Goal: Task Accomplishment & Management: Complete application form

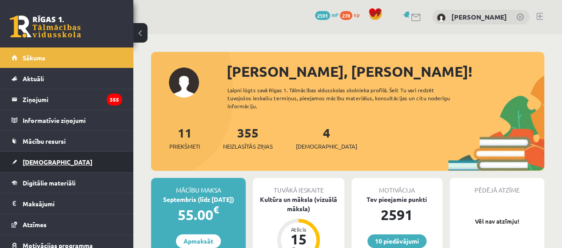
click at [106, 158] on link "[DEMOGRAPHIC_DATA]" at bounding box center [67, 162] width 111 height 20
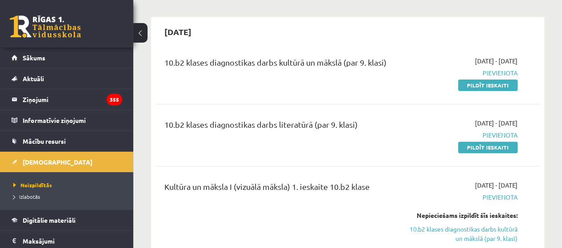
scroll to position [530, 0]
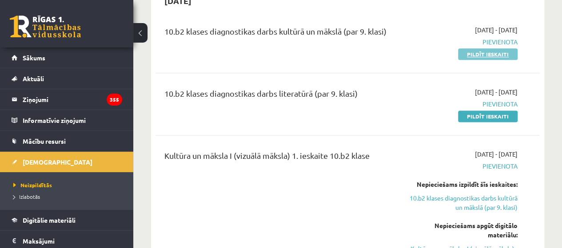
click at [480, 48] on link "Pildīt ieskaiti" at bounding box center [487, 54] width 59 height 12
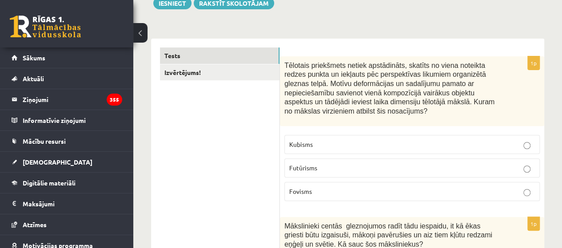
scroll to position [112, 0]
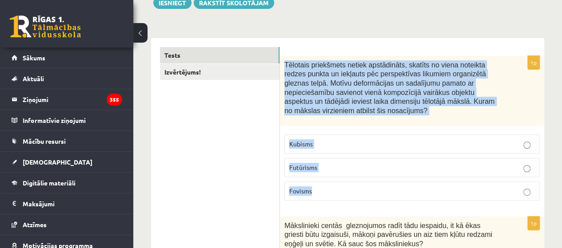
drag, startPoint x: 285, startPoint y: 66, endPoint x: 402, endPoint y: 198, distance: 176.7
click at [402, 198] on div "1p Tēlotais priekšmets netiek apstādināts, skatīts no viena noteikta redzes pun…" at bounding box center [412, 132] width 264 height 152
copy div "Tēlotais priekšmets netiek apstādināts, skatīts no viena noteikta redzes punkta…"
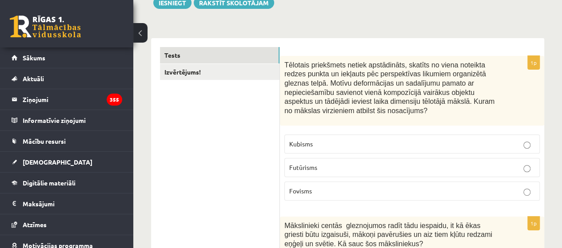
click at [353, 142] on p "Kubisms" at bounding box center [411, 143] width 245 height 9
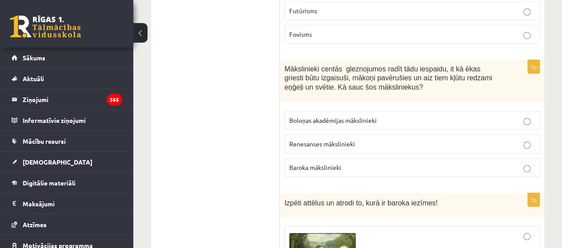
scroll to position [288, 0]
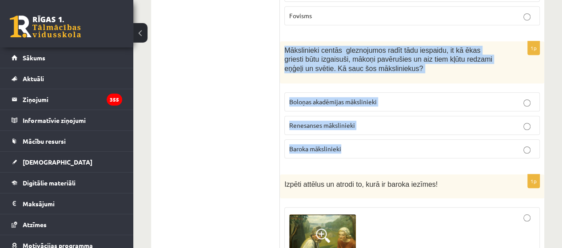
drag, startPoint x: 283, startPoint y: 46, endPoint x: 420, endPoint y: 140, distance: 166.0
click at [420, 140] on div "1p Mākslinieki centās gleznojumos radīt tādu iespaidu, it kā ēkas griesti būtu …" at bounding box center [412, 103] width 264 height 124
copy div "Mākslinieki centās gleznojumos radīt tādu iespaidu, it kā ēkas griesti būtu izg…"
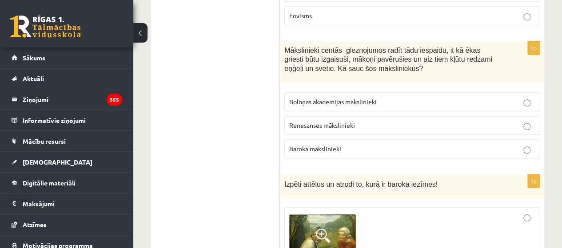
click at [392, 144] on p "Baroka mākslinieki" at bounding box center [411, 148] width 245 height 9
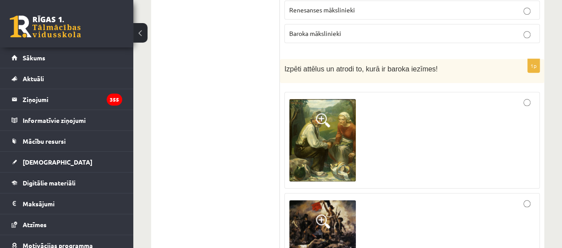
scroll to position [391, 0]
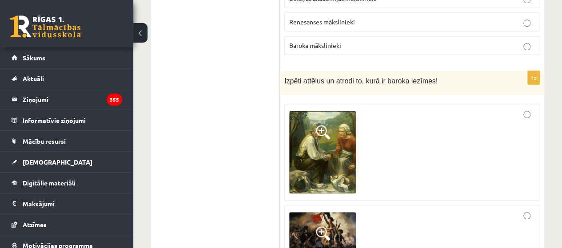
drag, startPoint x: 425, startPoint y: 78, endPoint x: 172, endPoint y: 112, distance: 255.3
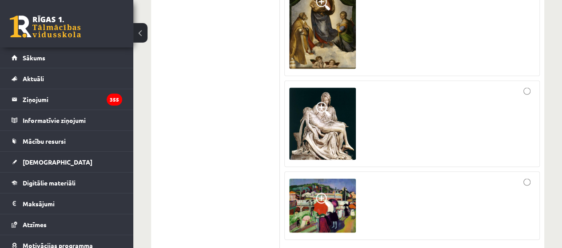
click at [430, 30] on div at bounding box center [411, 25] width 245 height 91
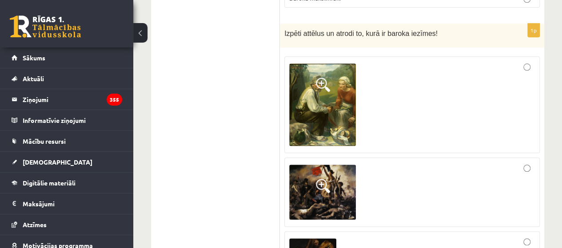
scroll to position [432, 0]
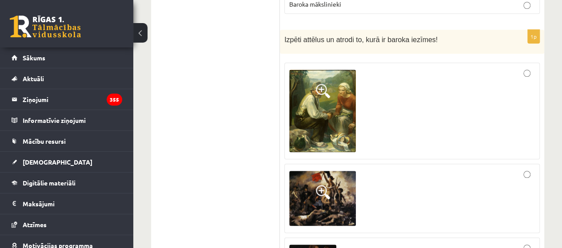
click at [433, 197] on div at bounding box center [411, 198] width 245 height 59
drag, startPoint x: 380, startPoint y: 37, endPoint x: 421, endPoint y: 37, distance: 41.3
click at [421, 37] on span "Izpēti attēlus un atrodi to, kurā ir baroka iezīmes!" at bounding box center [360, 40] width 153 height 8
copy span "baroka iezīmes"
click at [435, 35] on p "Izpēti attēlus un atrodi to, kurā ir baroka iezīmes!" at bounding box center [389, 39] width 211 height 10
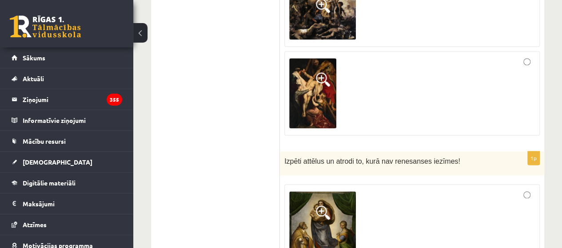
scroll to position [619, 0]
click at [305, 86] on img at bounding box center [312, 93] width 47 height 70
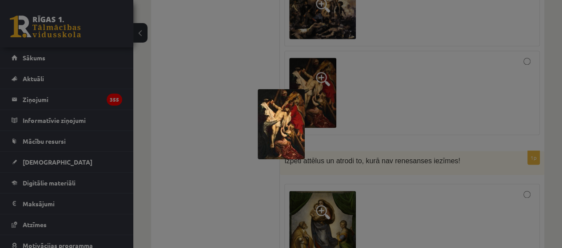
click at [277, 126] on img at bounding box center [280, 124] width 47 height 70
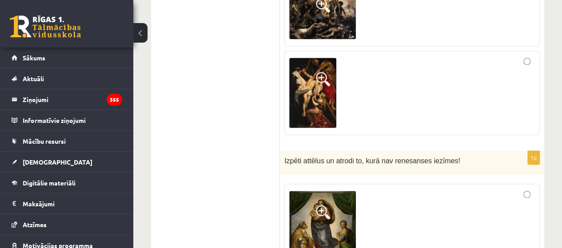
click at [330, 85] on img at bounding box center [312, 93] width 47 height 70
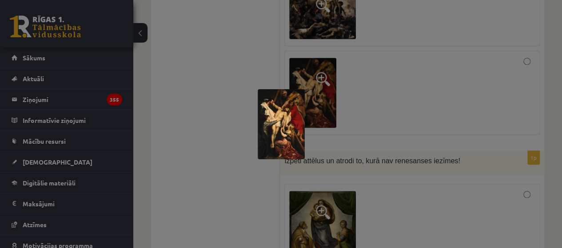
click at [328, 30] on div at bounding box center [281, 124] width 562 height 248
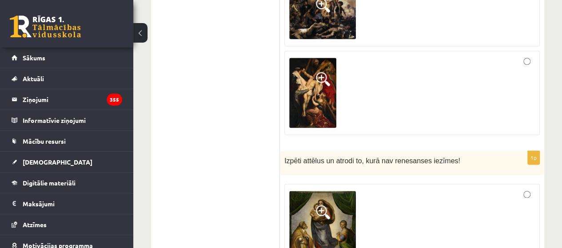
click at [324, 94] on img at bounding box center [312, 93] width 47 height 70
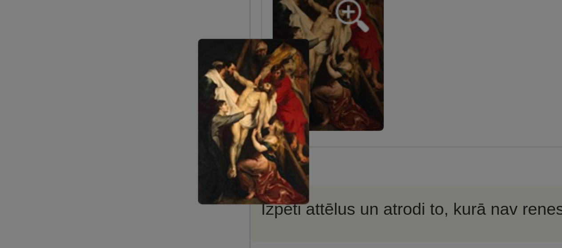
scroll to position [618, 0]
click at [249, 138] on div at bounding box center [281, 124] width 562 height 248
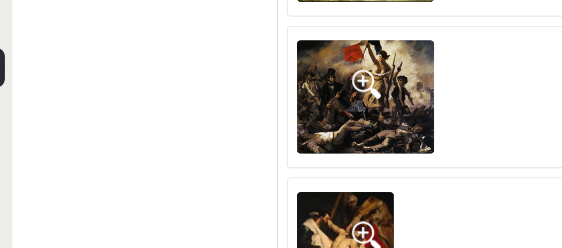
scroll to position [583, 0]
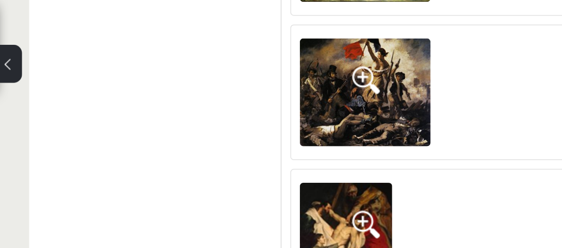
click at [339, 40] on img at bounding box center [322, 47] width 67 height 55
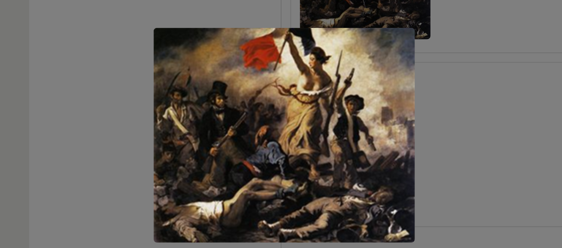
click at [213, 99] on div at bounding box center [281, 124] width 562 height 248
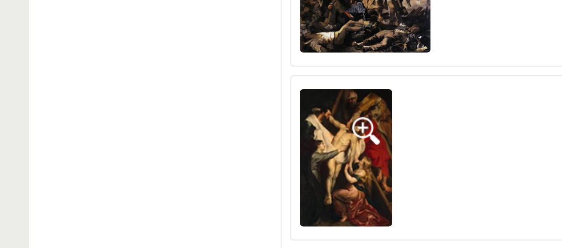
scroll to position [578, 0]
click at [314, 126] on img at bounding box center [312, 134] width 47 height 70
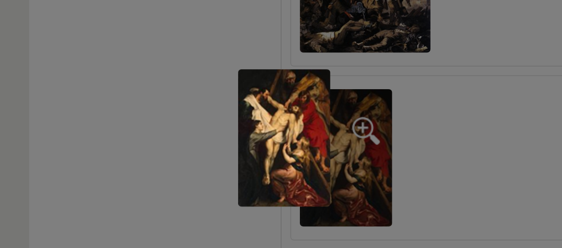
click at [214, 94] on div at bounding box center [281, 124] width 562 height 248
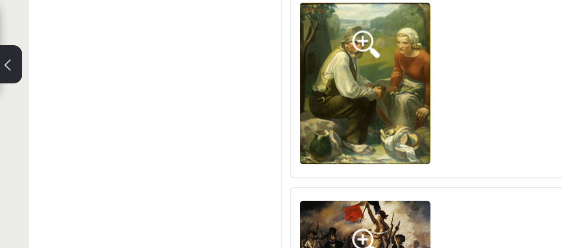
scroll to position [501, 0]
click at [309, 35] on img at bounding box center [322, 42] width 67 height 83
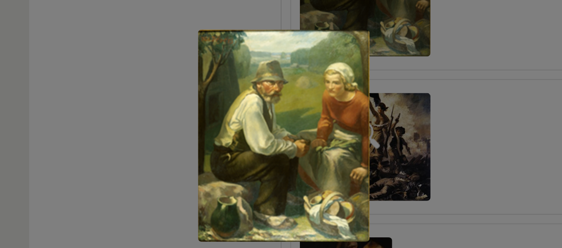
click at [201, 86] on div at bounding box center [281, 124] width 562 height 248
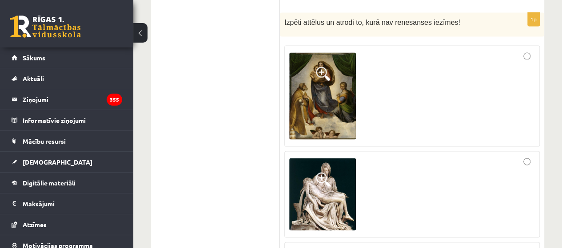
scroll to position [761, 0]
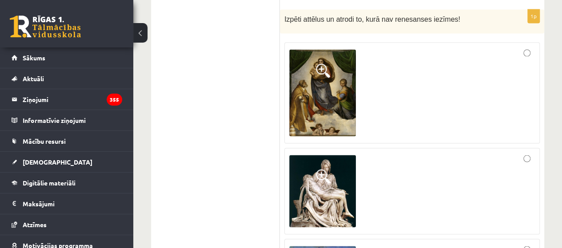
click at [325, 75] on img at bounding box center [322, 92] width 67 height 87
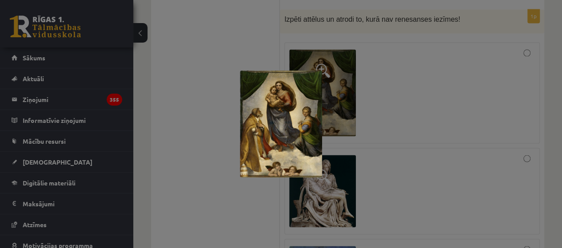
click at [171, 90] on div at bounding box center [281, 124] width 562 height 248
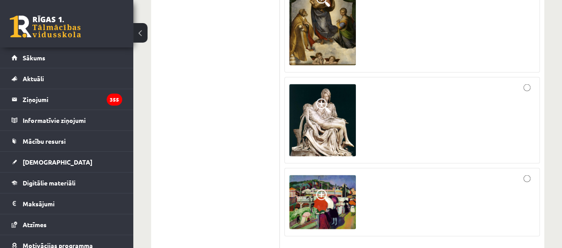
scroll to position [834, 0]
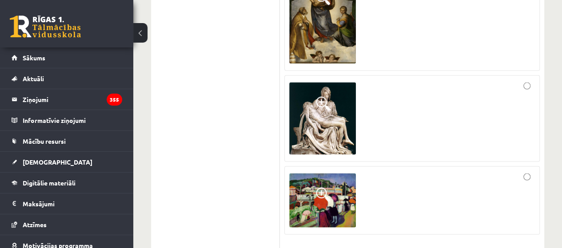
click at [309, 122] on img at bounding box center [322, 118] width 67 height 72
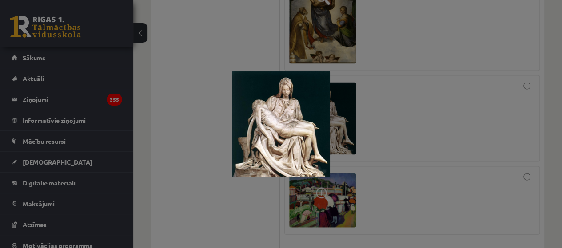
click at [233, 68] on div at bounding box center [281, 124] width 562 height 248
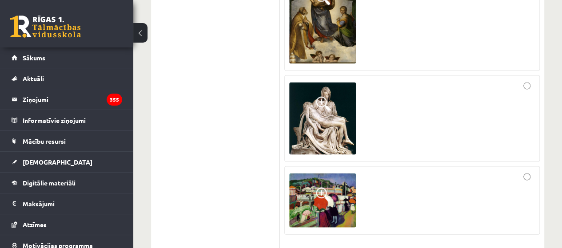
click at [400, 106] on div at bounding box center [411, 118] width 245 height 77
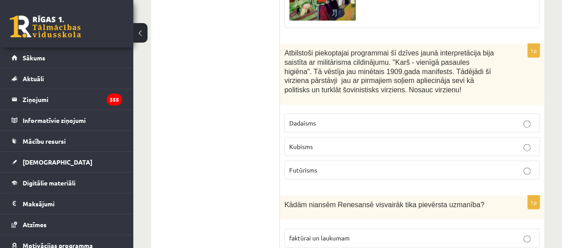
scroll to position [1042, 0]
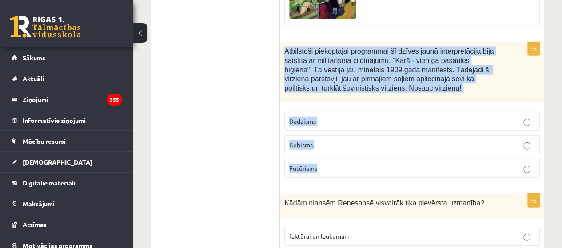
drag, startPoint x: 281, startPoint y: 47, endPoint x: 355, endPoint y: 159, distance: 134.9
click at [355, 159] on div "1p Atbilstoši piekoptajai programmai šī dzīves jaunā interpretācija bija saistī…" at bounding box center [412, 113] width 264 height 142
copy div "Atbilstoši piekoptajai programmai šī dzīves jaunā interpretācija bija saistīta …"
click at [380, 80] on p "Atbilstoši piekoptajai programmai šī dzīves jaunā interpretācija bija saistīta …" at bounding box center [389, 70] width 211 height 46
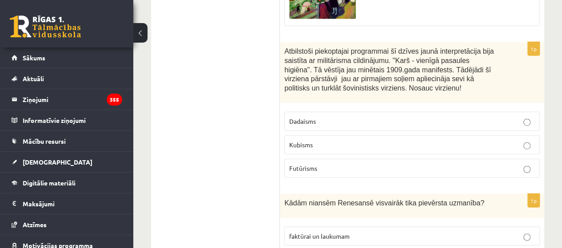
click at [329, 164] on p "Futūrisms" at bounding box center [411, 168] width 245 height 9
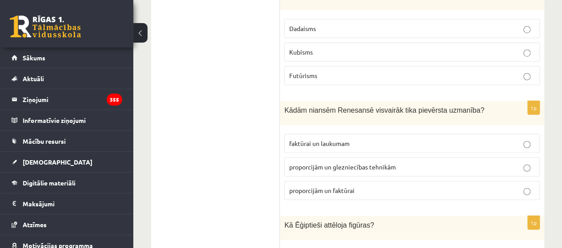
scroll to position [1166, 0]
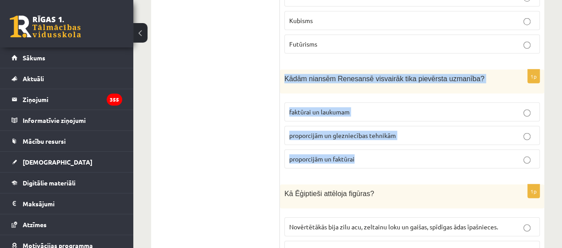
drag, startPoint x: 283, startPoint y: 71, endPoint x: 369, endPoint y: 152, distance: 118.4
click at [369, 152] on div "1p Kādām niansēm Renesansē visvairāk tika pievērsta uzmanība? faktūrai un lauku…" at bounding box center [412, 123] width 264 height 106
copy div "Kādām niansēm Renesansē visvairāk tika pievērsta uzmanība? faktūrai un laukumam…"
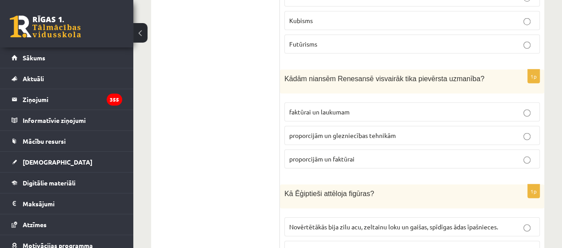
click at [329, 126] on label "proporcijām un glezniecības tehnikām" at bounding box center [411, 135] width 255 height 19
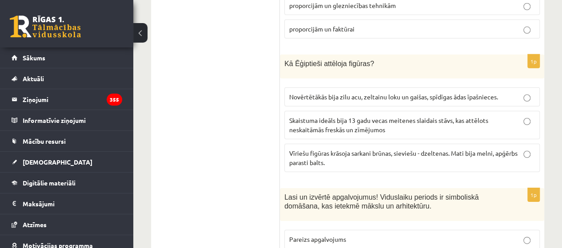
scroll to position [1293, 0]
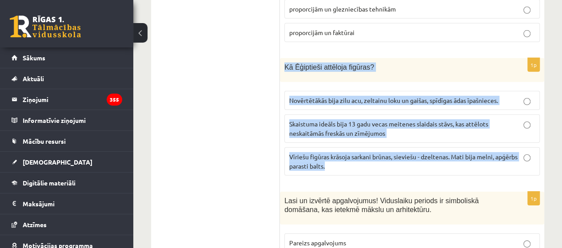
drag, startPoint x: 282, startPoint y: 60, endPoint x: 495, endPoint y: 166, distance: 237.6
click at [495, 166] on div "1p Kā Ēģiptieši attēloja figūras? Novērtētākās bija zilu acu, zeltainu loku un …" at bounding box center [412, 120] width 264 height 125
click at [495, 166] on label "Vīriešu figūras krāsoja sarkani brūnas, sieviešu - dzeltenas. Mati bija melni, …" at bounding box center [411, 161] width 255 height 28
drag, startPoint x: 282, startPoint y: 59, endPoint x: 399, endPoint y: 168, distance: 159.5
click at [399, 168] on div "1p Kā Ēģiptieši attēloja figūras? Novērtētākās bija zilu acu, zeltainu loku un …" at bounding box center [412, 120] width 264 height 125
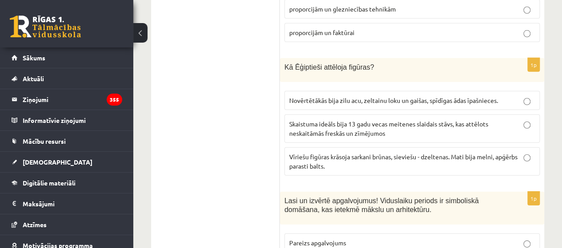
drag, startPoint x: 399, startPoint y: 182, endPoint x: 198, endPoint y: 137, distance: 206.2
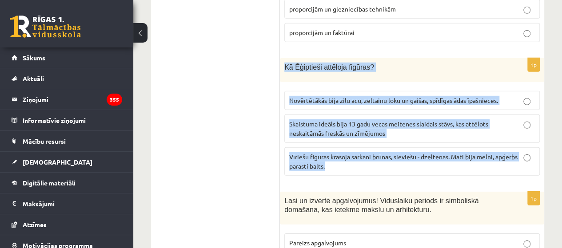
drag, startPoint x: 282, startPoint y: 58, endPoint x: 386, endPoint y: 168, distance: 151.4
click at [386, 168] on div "1p Kā Ēģiptieši attēloja figūras? Novērtētākās bija zilu acu, zeltainu loku un …" at bounding box center [412, 120] width 264 height 125
copy div "Kā Ēģiptieši attēloja figūras? Novērtētākās bija zilu acu, zeltainu loku un gai…"
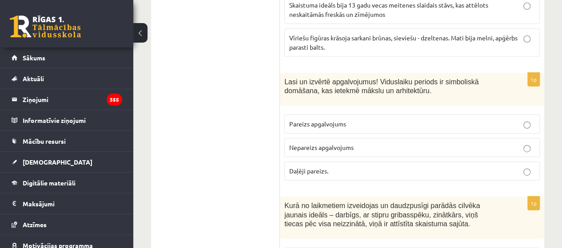
scroll to position [1423, 0]
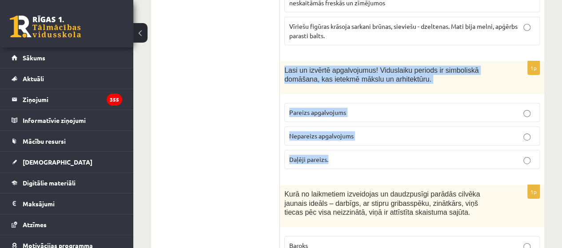
drag, startPoint x: 282, startPoint y: 62, endPoint x: 364, endPoint y: 148, distance: 118.7
click at [364, 148] on div "1p Lasi un izvērtē apgalvojumus! Viduslaiku periods ir simboliskā domāšana, kas…" at bounding box center [412, 118] width 264 height 115
copy div "Lasi un izvērtē apgalvojumus! Viduslaiku periods ir simboliskā domāšana, kas ie…"
click at [373, 87] on div "1p Lasi un izvērtē apgalvojumus! Viduslaiku periods ir simboliskā domāšana, kas…" at bounding box center [412, 118] width 264 height 115
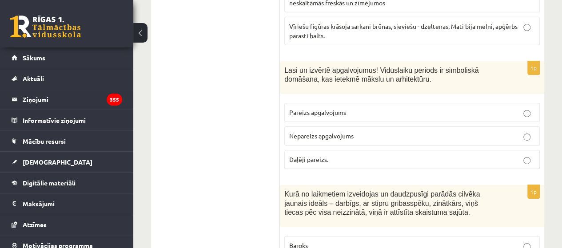
click at [371, 108] on p "Pareizs apgalvojums" at bounding box center [411, 112] width 245 height 9
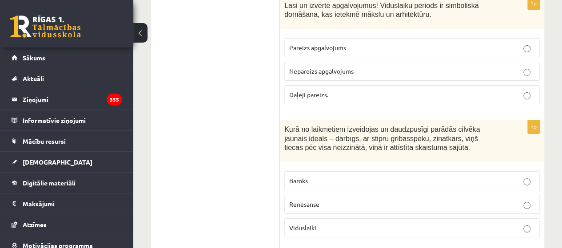
scroll to position [1539, 0]
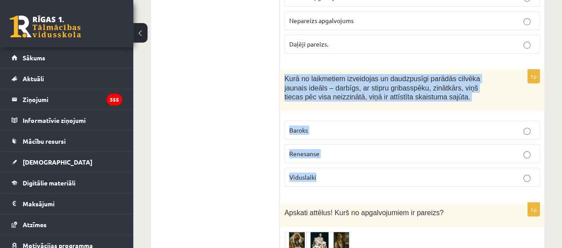
drag, startPoint x: 284, startPoint y: 69, endPoint x: 424, endPoint y: 181, distance: 178.8
click at [424, 181] on div "1p Kurā no laikmetiem izveidojas un daudzpusīgi parādās cilvēka jaunais ideāls …" at bounding box center [412, 132] width 264 height 124
copy div "Kurā no laikmetiem izveidojas un daudzpusīgi parādās cilvēka jaunais ideāls – d…"
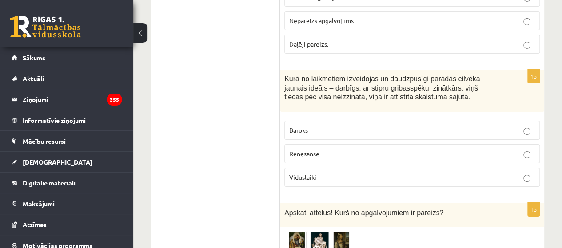
click at [335, 149] on p "Renesanse" at bounding box center [411, 153] width 245 height 9
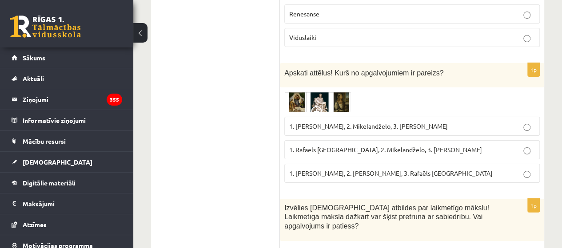
scroll to position [1680, 0]
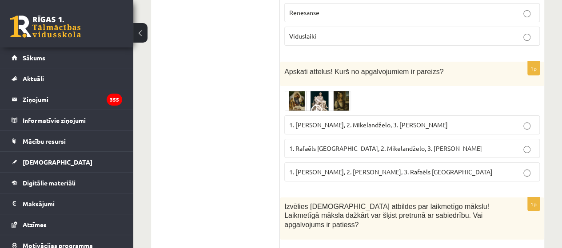
click at [331, 91] on img at bounding box center [317, 101] width 67 height 20
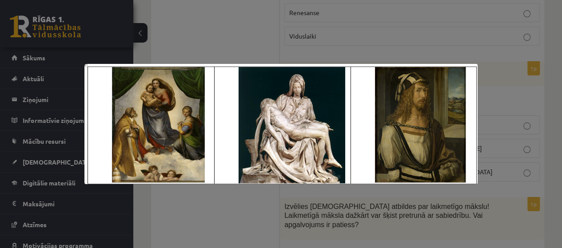
click at [199, 227] on div at bounding box center [281, 124] width 562 height 248
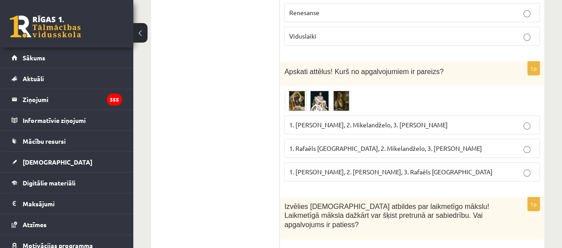
click at [308, 91] on img at bounding box center [317, 101] width 67 height 20
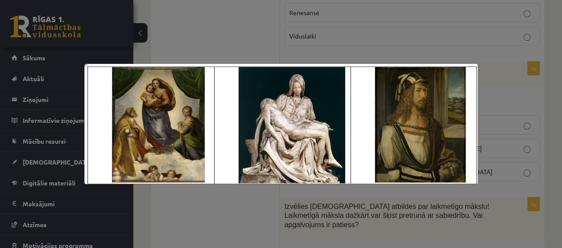
click at [184, 200] on div at bounding box center [281, 124] width 562 height 248
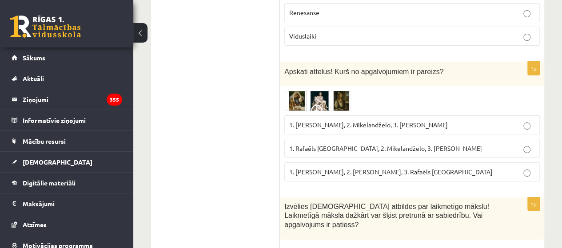
click at [296, 144] on span "1. Rafaēls Sancio da Urbīno, 2. Mikelandželo, 3. Albrehts Dīrers" at bounding box center [385, 148] width 193 height 8
click at [303, 93] on img at bounding box center [317, 101] width 67 height 20
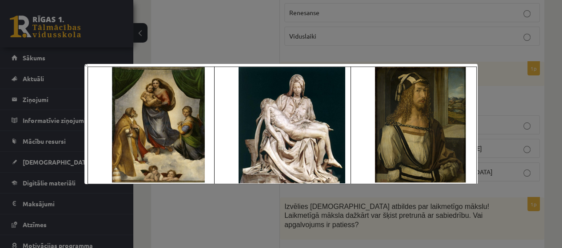
click at [483, 45] on div at bounding box center [281, 124] width 562 height 248
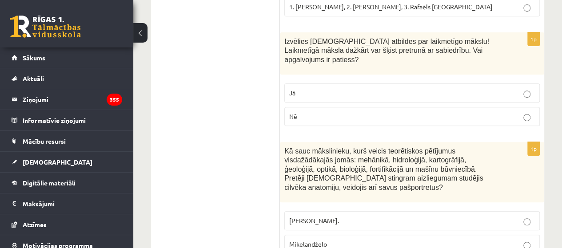
scroll to position [1846, 0]
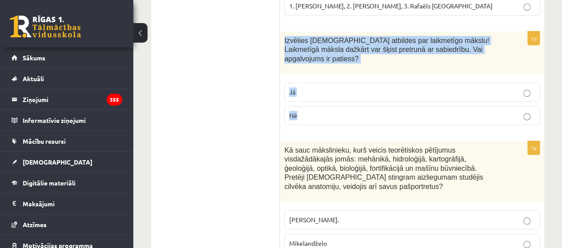
drag, startPoint x: 282, startPoint y: 28, endPoint x: 321, endPoint y: 95, distance: 77.7
click at [321, 95] on div "1p Izvēlies pareizās atbildes par laikmetīgo mākslu! Laikmetīgā māksla dažkārt …" at bounding box center [412, 82] width 264 height 101
copy div "Izvēlies pareizās atbildes par laikmetīgo mākslu! Laikmetīgā māksla dažkārt var…"
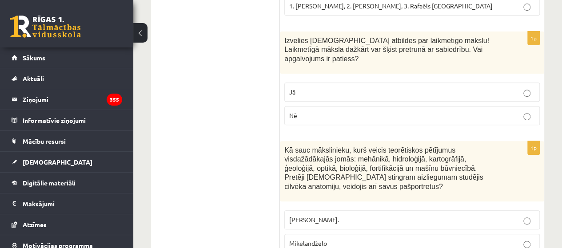
click at [311, 87] on p "Jā" at bounding box center [411, 91] width 245 height 9
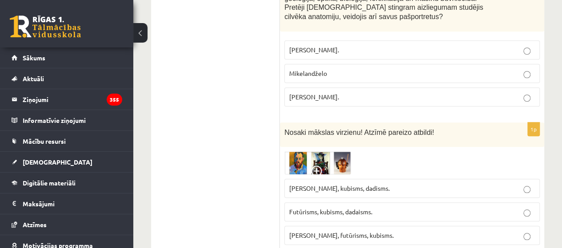
scroll to position [2016, 0]
click at [346, 151] on img at bounding box center [317, 163] width 67 height 24
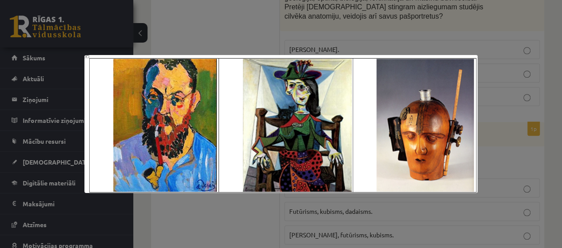
click at [197, 227] on div at bounding box center [281, 124] width 562 height 248
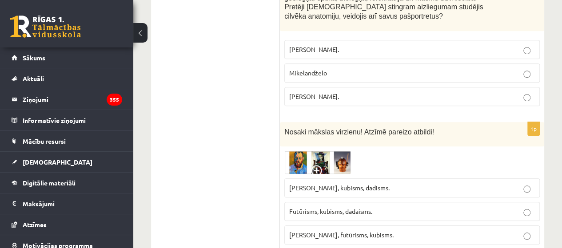
click at [386, 202] on label "Futūrisms, kubisms, dadaisms." at bounding box center [411, 211] width 255 height 19
click at [326, 151] on img at bounding box center [317, 163] width 67 height 24
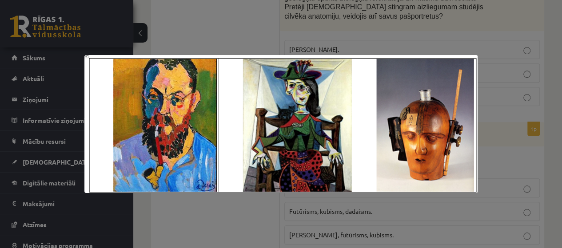
click at [459, 35] on div at bounding box center [281, 124] width 562 height 248
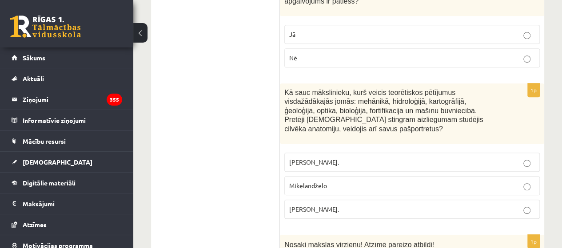
scroll to position [1906, 0]
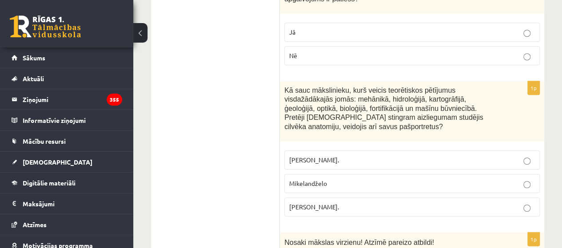
drag, startPoint x: 281, startPoint y: 70, endPoint x: 375, endPoint y: 176, distance: 141.2
click at [375, 176] on div "1p Kā sauc mākslinieku, kurš veicis teorētiskos pētījumus visdažādākajās jomās:…" at bounding box center [412, 152] width 264 height 142
copy div "Kā sauc mākslinieku, kurš veicis teorētiskos pētījumus visdažādākajās jomās: me…"
click at [387, 108] on div "Kā sauc mākslinieku, kurš veicis teorētiskos pētījumus visdažādākajās jomās: me…" at bounding box center [412, 111] width 264 height 60
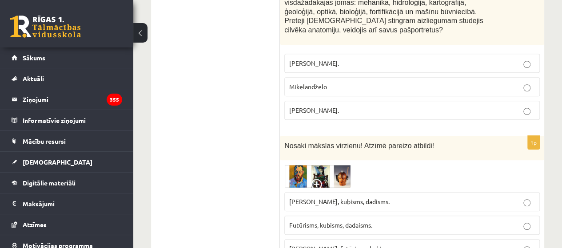
scroll to position [2004, 0]
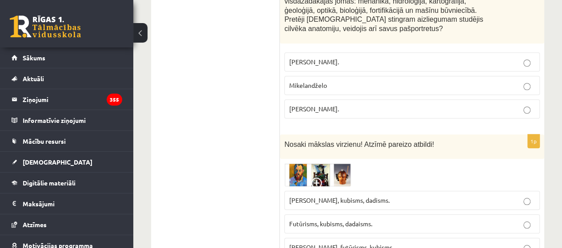
click at [330, 163] on img at bounding box center [317, 175] width 67 height 24
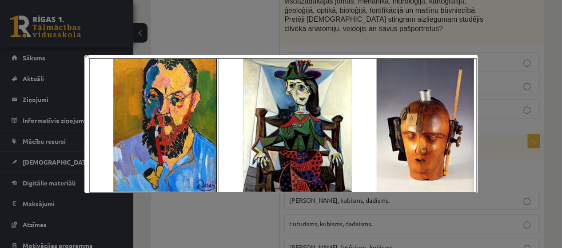
click at [145, 230] on div at bounding box center [281, 124] width 562 height 248
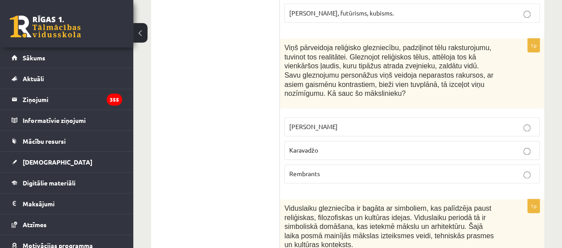
scroll to position [2238, 0]
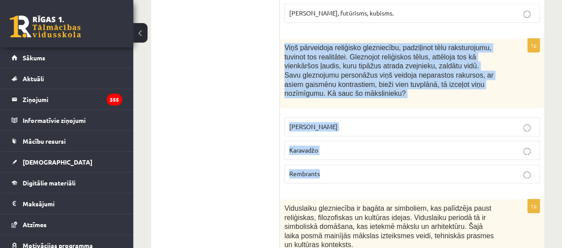
drag, startPoint x: 284, startPoint y: 16, endPoint x: 360, endPoint y: 142, distance: 146.4
click at [360, 142] on div "1p Viņš pārveidoja reliģisko glezniecību, padziļinot tēlu raksturojumu, tuvinot…" at bounding box center [412, 115] width 264 height 152
click at [380, 68] on div "Viņš pārveidoja reliģisko glezniecību, padziļinot tēlu raksturojumu, tuvinot to…" at bounding box center [412, 74] width 264 height 70
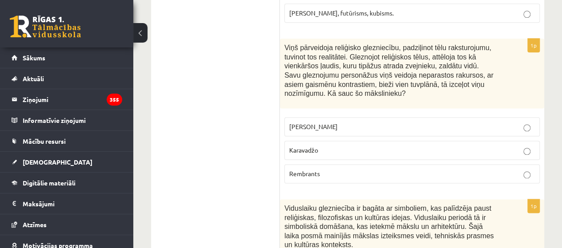
click at [319, 146] on p "Karavadžo" at bounding box center [411, 150] width 245 height 9
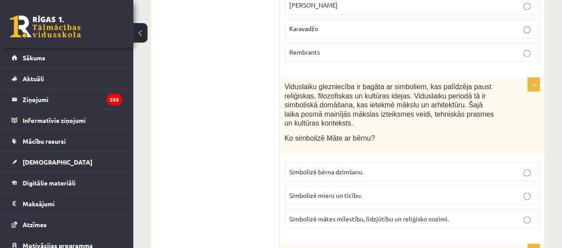
scroll to position [2386, 0]
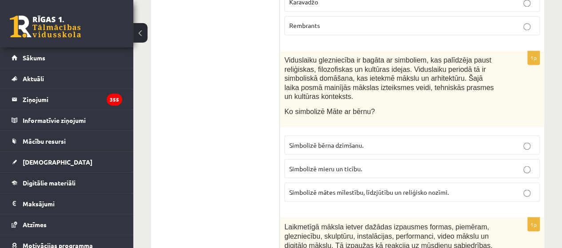
click at [298, 164] on span "Simbolizē mieru un ticību." at bounding box center [325, 168] width 73 height 8
click at [305, 182] on label "Simbolizē mātes mīlestību, līdzjūtību un reliģisko nozīmi." at bounding box center [411, 191] width 255 height 19
click at [309, 188] on span "Simbolizē mātes mīlestību, līdzjūtību un reliģisko nozīmi." at bounding box center [368, 192] width 159 height 8
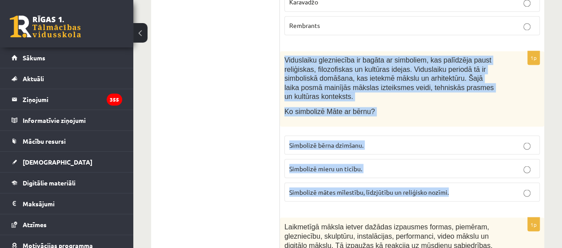
drag, startPoint x: 282, startPoint y: 26, endPoint x: 454, endPoint y: 168, distance: 222.6
click at [454, 168] on div "1p Viduslaiku glezniecība ir bagāta ar simboliem, kas palīdzēja paust reliģiska…" at bounding box center [412, 130] width 264 height 158
click at [405, 72] on div "Viduslaiku glezniecība ir bagāta ar simboliem, kas palīdzēja paust reliģiskas, …" at bounding box center [412, 88] width 264 height 75
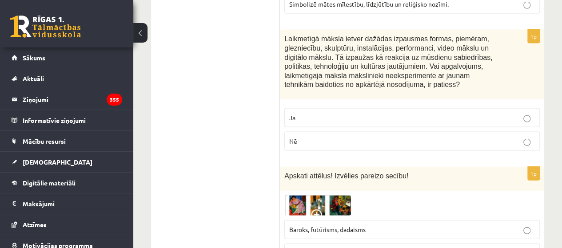
scroll to position [2589, 0]
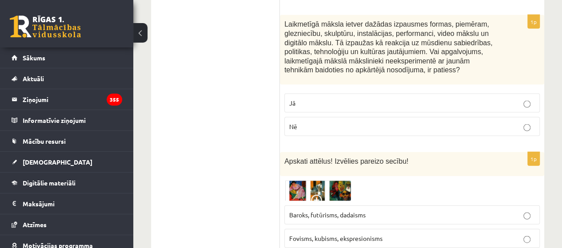
click at [318, 181] on img at bounding box center [317, 191] width 67 height 20
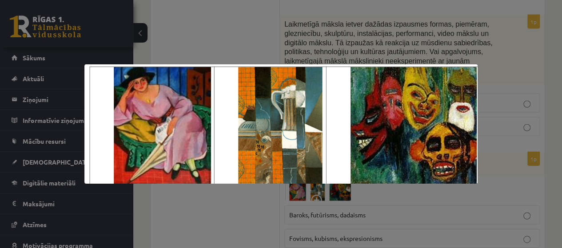
click at [492, 51] on div at bounding box center [281, 124] width 562 height 248
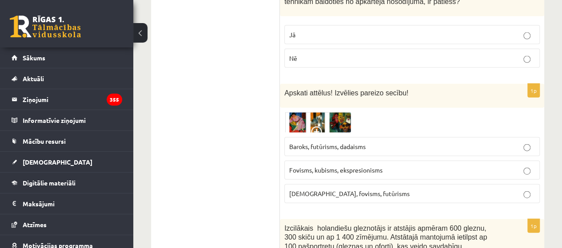
scroll to position [2658, 0]
click at [385, 165] on p "Fovisms, kubisms, ekspresionisms" at bounding box center [411, 169] width 245 height 9
click at [300, 112] on img at bounding box center [317, 122] width 67 height 20
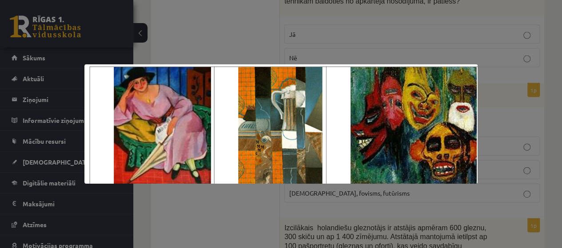
click at [452, 33] on div at bounding box center [281, 124] width 562 height 248
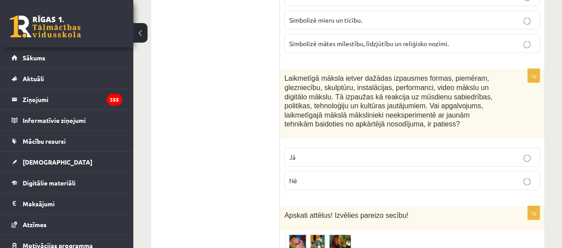
scroll to position [2532, 0]
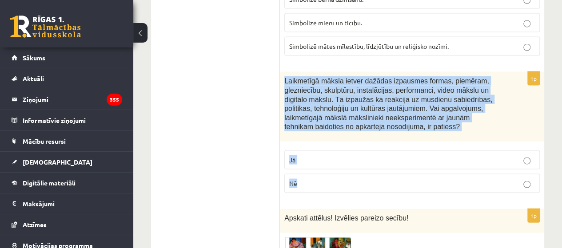
drag, startPoint x: 283, startPoint y: 47, endPoint x: 352, endPoint y: 157, distance: 129.1
click at [352, 157] on div "1p Laikmetīgā māksla ietver dažādas izpausmes formas, piemēram, glezniecību, sk…" at bounding box center [412, 136] width 264 height 128
click at [402, 103] on div "Laikmetīgā māksla ietver dažādas izpausmes formas, piemēram, glezniecību, skulp…" at bounding box center [412, 107] width 264 height 70
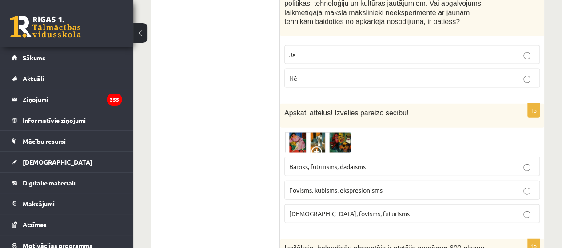
scroll to position [2638, 0]
click at [452, 68] on label "Nē" at bounding box center [411, 77] width 255 height 19
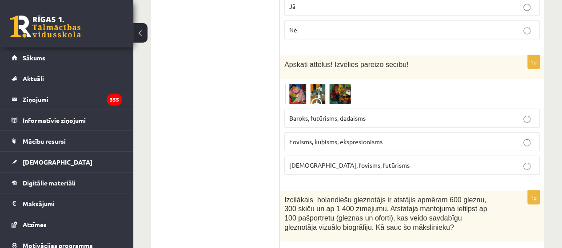
scroll to position [2689, 0]
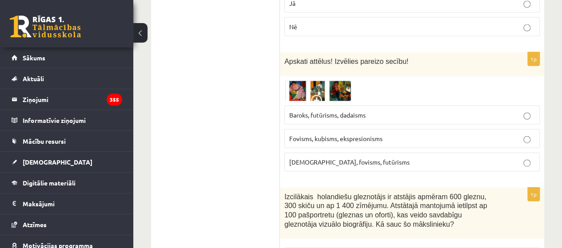
click at [328, 81] on img at bounding box center [317, 91] width 67 height 20
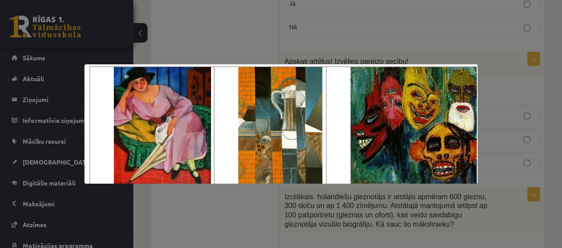
click at [500, 55] on div at bounding box center [281, 124] width 562 height 248
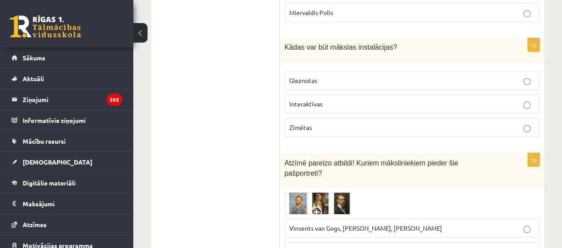
scroll to position [3278, 0]
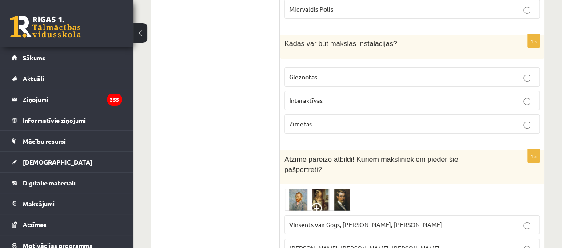
click at [473, 220] on p "Vinsents van Gogs, Albrehts Dīrers, Janis Rozentāls" at bounding box center [411, 224] width 245 height 9
click at [328, 189] on img at bounding box center [317, 200] width 67 height 22
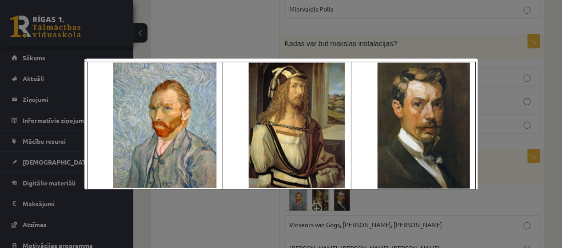
click at [544, 112] on div at bounding box center [281, 124] width 562 height 248
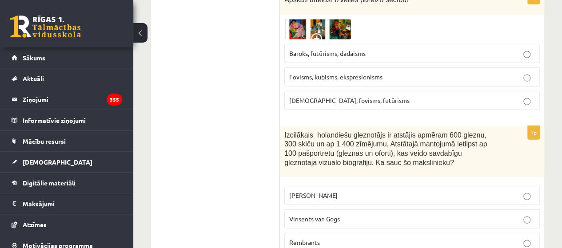
scroll to position [2760, 0]
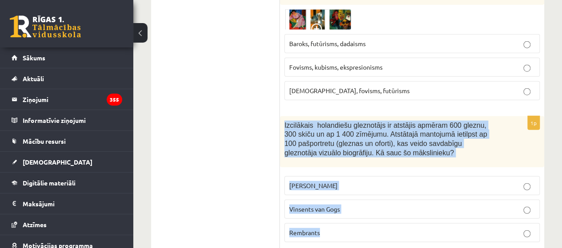
drag, startPoint x: 281, startPoint y: 88, endPoint x: 352, endPoint y: 204, distance: 135.9
click at [352, 204] on div "1p Izcilākais holandiešu gleznotājs ir atstājis apmēram 600 gleznu, 300 skiču u…" at bounding box center [412, 183] width 264 height 134
click at [368, 122] on p "Izcilākais holandiešu gleznotājs ir atstājis apmēram 600 gleznu, 300 skiču un a…" at bounding box center [389, 139] width 211 height 36
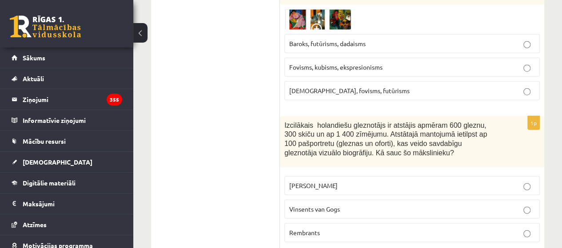
click at [368, 228] on p "Rembrants" at bounding box center [411, 232] width 245 height 9
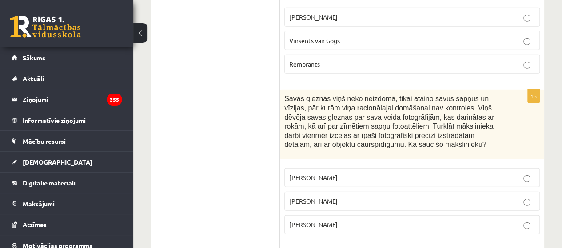
scroll to position [2947, 0]
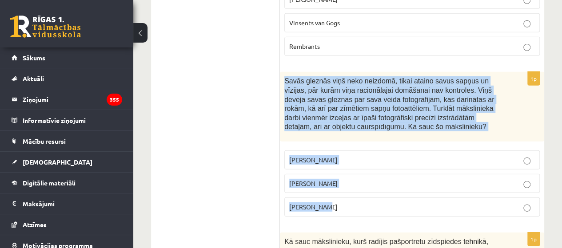
drag, startPoint x: 280, startPoint y: 42, endPoint x: 350, endPoint y: 174, distance: 149.3
click at [350, 174] on div "1p Savās gleznās viņš neko neizdomā, tikai ataino savus sapņus un vīzijas, pār …" at bounding box center [412, 148] width 264 height 152
click at [381, 103] on div "Savās gleznās viņš neko neizdomā, tikai ataino savus sapņus un vīzijas, pār kur…" at bounding box center [412, 107] width 264 height 70
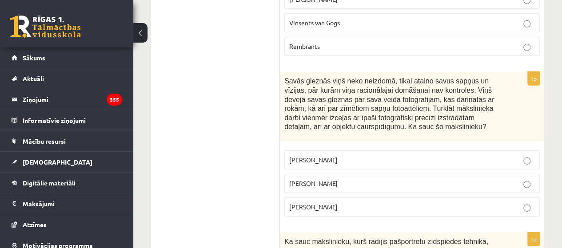
click at [367, 179] on p "Salvadors Dalī" at bounding box center [411, 183] width 245 height 9
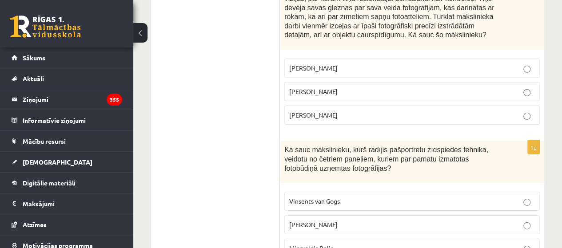
scroll to position [3065, 0]
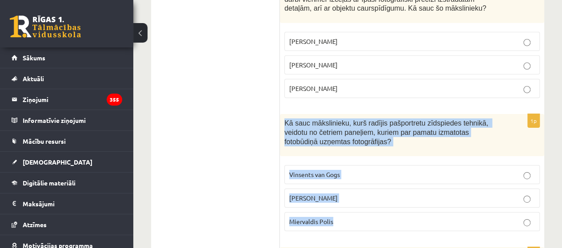
drag, startPoint x: 281, startPoint y: 83, endPoint x: 370, endPoint y: 196, distance: 144.1
click at [370, 196] on div "1p Kā sauc mākslinieku, kurš radījis pašportretu zīdspiedes tehnikā, veidotu no…" at bounding box center [412, 176] width 264 height 124
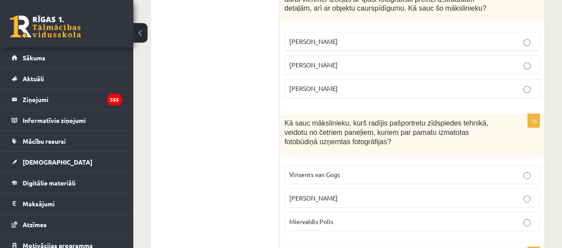
drag, startPoint x: 372, startPoint y: 201, endPoint x: 280, endPoint y: 87, distance: 146.8
click at [280, 114] on div "Kā sauc mākslinieku, kurš radījis pašportretu zīdspiedes tehnikā, veidotu no če…" at bounding box center [412, 135] width 264 height 42
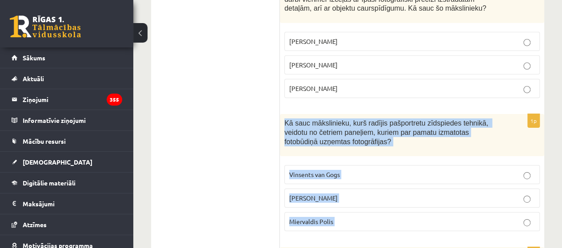
drag, startPoint x: 280, startPoint y: 87, endPoint x: 367, endPoint y: 189, distance: 134.8
click at [367, 189] on div "1p Kā sauc mākslinieku, kurš radījis pašportretu zīdspiedes tehnikā, veidotu no…" at bounding box center [412, 176] width 264 height 124
click at [378, 115] on div "Kā sauc mākslinieku, kurš radījis pašportretu zīdspiedes tehnikā, veidotu no če…" at bounding box center [412, 135] width 264 height 42
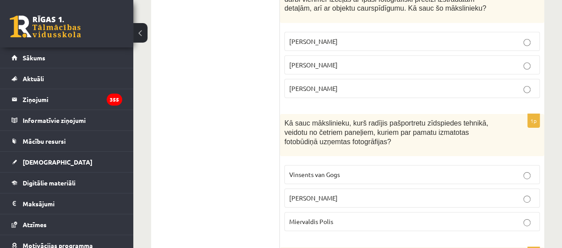
click at [324, 194] on p "Endijs Vorhols" at bounding box center [411, 198] width 245 height 9
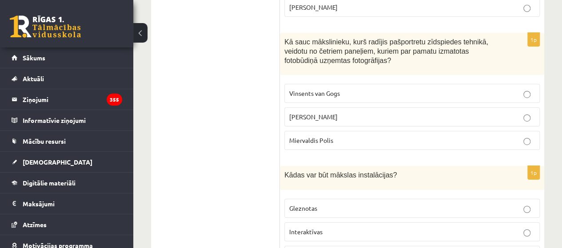
scroll to position [3155, 0]
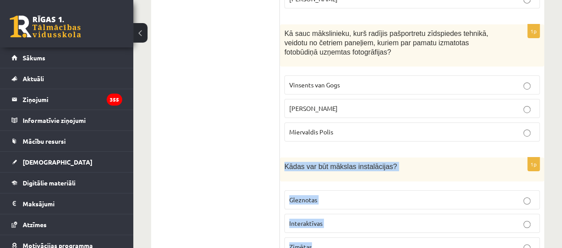
drag, startPoint x: 283, startPoint y: 128, endPoint x: 365, endPoint y: 209, distance: 114.9
click at [365, 209] on div "1p Kādas var būt mākslas instalācijas? Gleznotas Interaktīvas Zīmētas" at bounding box center [412, 211] width 264 height 106
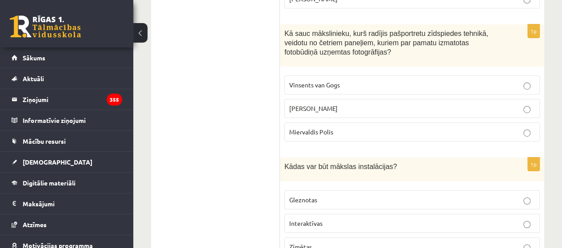
click at [376, 219] on p "Interaktīvas" at bounding box center [411, 223] width 245 height 9
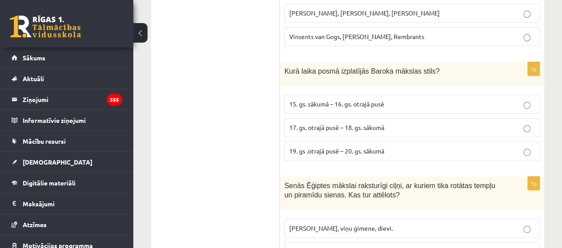
scroll to position [3513, 0]
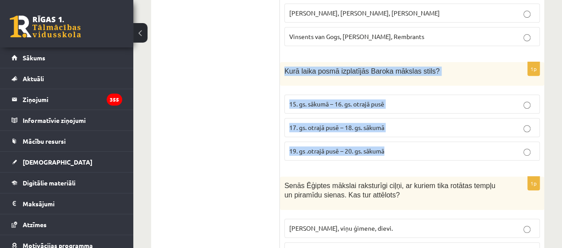
drag, startPoint x: 282, startPoint y: 19, endPoint x: 406, endPoint y: 108, distance: 152.4
click at [406, 108] on div "1p Kurā laika posmā izplatījās Baroka mākslas stils? 15. gs. sākumā – 16. gs. o…" at bounding box center [412, 115] width 264 height 106
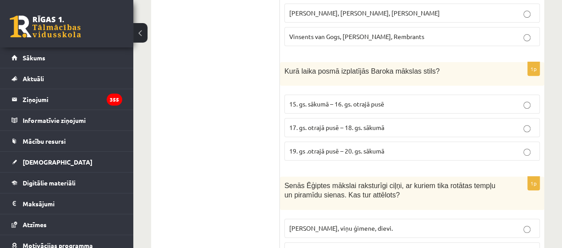
click at [400, 123] on p "17. gs. otrajā pusē – 18. gs. sākumā" at bounding box center [411, 127] width 245 height 9
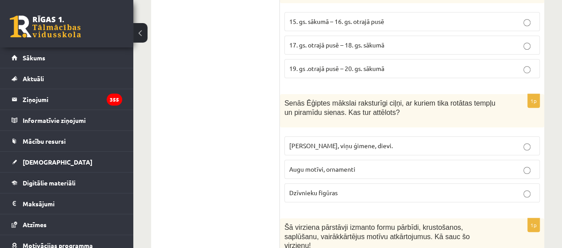
scroll to position [3602, 0]
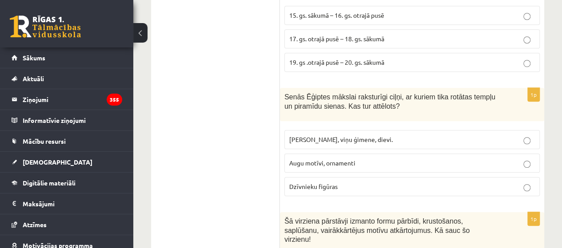
click at [320, 135] on span "Faraoni, viņu ģimene, dievi." at bounding box center [340, 139] width 103 height 8
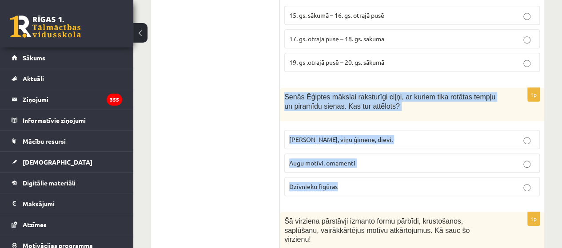
drag, startPoint x: 281, startPoint y: 44, endPoint x: 403, endPoint y: 150, distance: 161.4
click at [403, 150] on div "1p Senās Ēģiptes mākslai raksturīgi ciļņi, ar kuriem tika rotātas tempļu un pir…" at bounding box center [412, 145] width 264 height 115
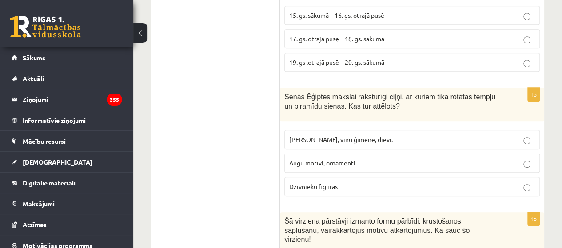
drag, startPoint x: 405, startPoint y: 154, endPoint x: 214, endPoint y: 106, distance: 196.8
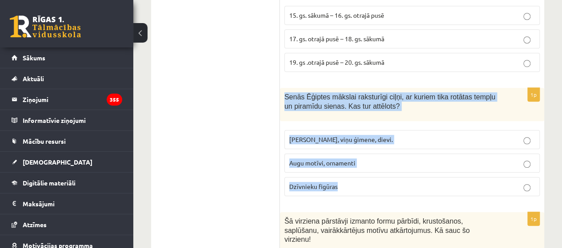
drag, startPoint x: 284, startPoint y: 45, endPoint x: 390, endPoint y: 144, distance: 144.5
click at [390, 144] on div "1p Senās Ēģiptes mākslai raksturīgi ciļņi, ar kuriem tika rotātas tempļu un pir…" at bounding box center [412, 145] width 264 height 115
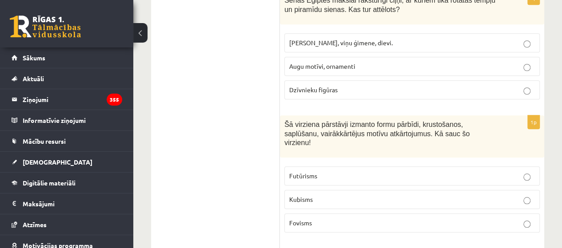
scroll to position [3699, 0]
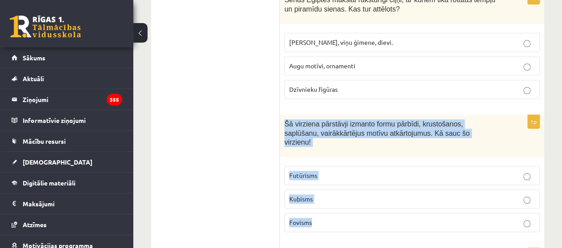
drag, startPoint x: 281, startPoint y: 69, endPoint x: 375, endPoint y: 157, distance: 128.4
click at [375, 157] on div "1p Šā virziena pārstāvji izmanto formu pārbīdi, krustošanos, saplūšanu, vairākk…" at bounding box center [412, 177] width 264 height 124
click at [390, 115] on div "Šā virziena pārstāvji izmanto formu pārbīdi, krustošanos, saplūšanu, vairākkārt…" at bounding box center [412, 136] width 264 height 42
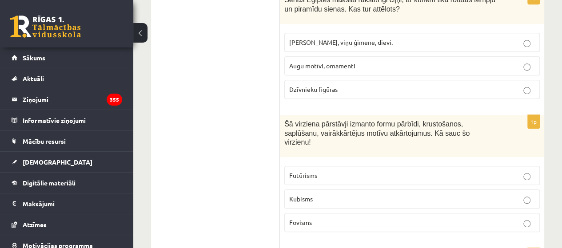
click at [359, 194] on p "Kubisms" at bounding box center [411, 198] width 245 height 9
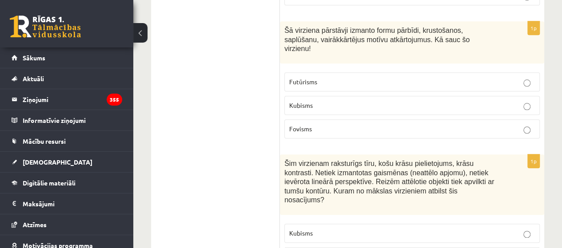
scroll to position [3798, 0]
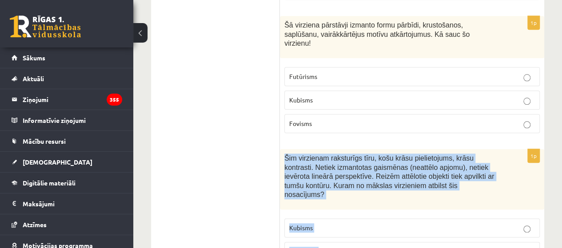
drag, startPoint x: 283, startPoint y: 94, endPoint x: 339, endPoint y: 201, distance: 120.9
click at [339, 201] on div "1p Šim virzienam raksturīgs tīru, košu krāsu pielietojums, krāsu kontrasti. Net…" at bounding box center [412, 220] width 264 height 142
click at [365, 149] on div "Šim virzienam raksturīgs tīru, košu krāsu pielietojums, krāsu kontrasti. Netiek…" at bounding box center [412, 179] width 264 height 60
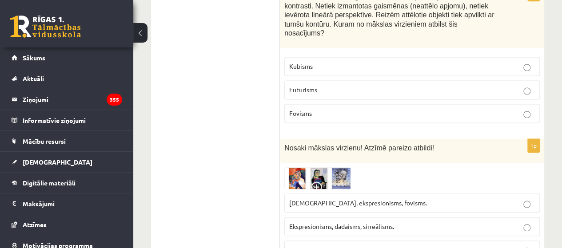
scroll to position [3960, 0]
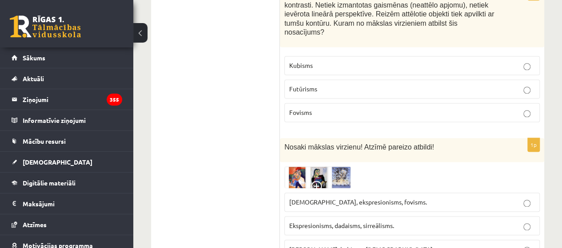
click at [336, 166] on img at bounding box center [317, 177] width 67 height 22
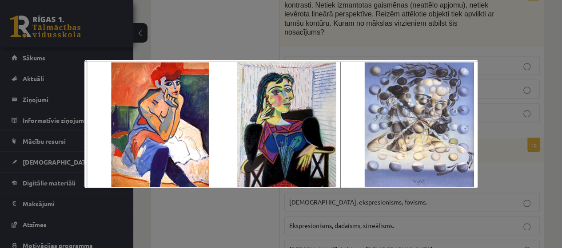
click at [441, 65] on img at bounding box center [280, 124] width 393 height 128
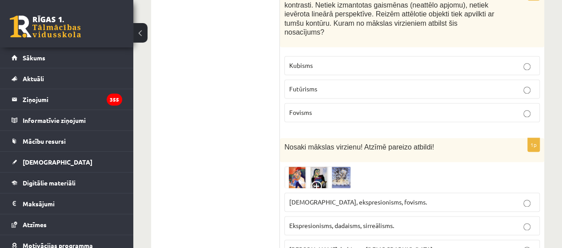
click at [375, 245] on p "Fovisms, kubisms, sirreālisms." at bounding box center [411, 249] width 245 height 9
click at [346, 245] on span "Fovisms, kubisms, sirreālisms." at bounding box center [361, 249] width 145 height 8
click at [344, 166] on img at bounding box center [317, 177] width 67 height 22
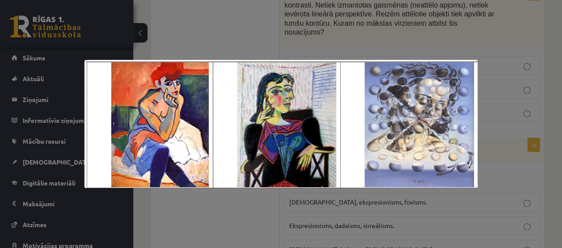
click at [224, 221] on div at bounding box center [281, 124] width 562 height 248
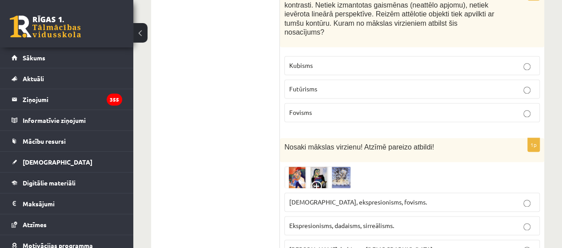
click at [328, 166] on img at bounding box center [317, 177] width 67 height 22
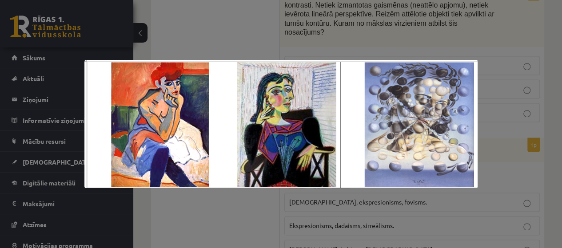
click at [548, 98] on div at bounding box center [281, 124] width 562 height 248
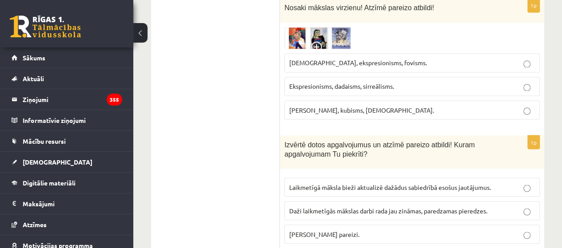
scroll to position [4101, 0]
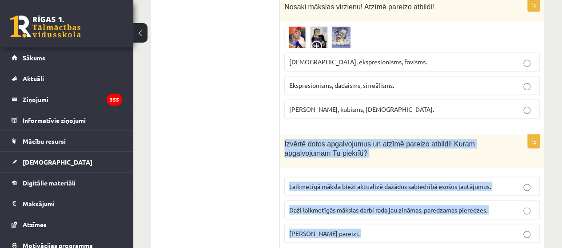
drag, startPoint x: 281, startPoint y: 71, endPoint x: 453, endPoint y: 179, distance: 202.7
click at [451, 173] on div "1p Izvērtē dotos apgalvojumus un atzīmē pareizo atbildi! Kuram apgalvojumam Tu …" at bounding box center [412, 192] width 264 height 115
drag, startPoint x: 283, startPoint y: 68, endPoint x: 389, endPoint y: 170, distance: 146.6
click at [389, 170] on div "1p Izvērtē dotos apgalvojumus un atzīmē pareizo atbildi! Kuram apgalvojumam Tu …" at bounding box center [412, 192] width 264 height 115
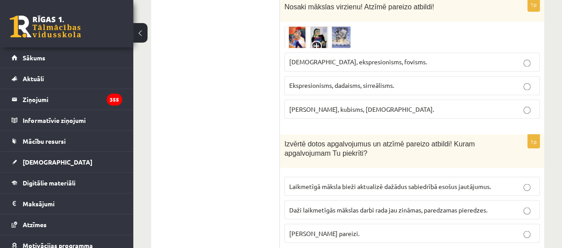
drag, startPoint x: 392, startPoint y: 178, endPoint x: 273, endPoint y: 60, distance: 168.2
drag, startPoint x: 280, startPoint y: 68, endPoint x: 384, endPoint y: 164, distance: 142.0
click at [384, 164] on div "1p Izvērtē dotos apgalvojumus un atzīmē pareizo atbildi! Kuram apgalvojumam Tu …" at bounding box center [412, 192] width 264 height 115
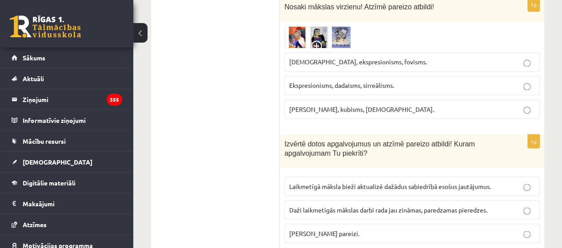
click at [375, 229] on p "Abi apgalvojumi pareizi." at bounding box center [411, 233] width 245 height 9
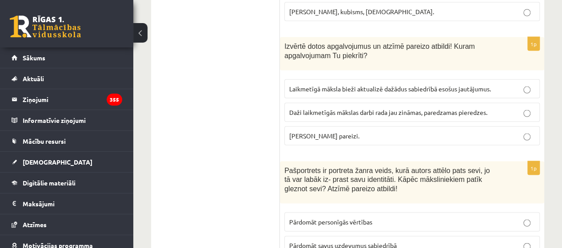
scroll to position [4225, 0]
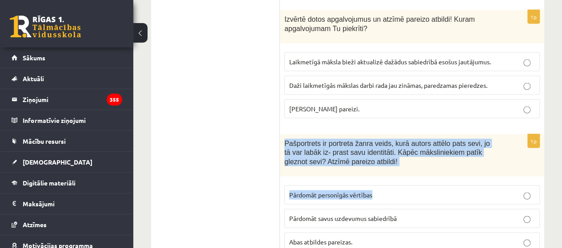
drag, startPoint x: 284, startPoint y: 65, endPoint x: 410, endPoint y: 145, distance: 149.3
click at [408, 139] on div "1p Pašportrets ir portreta žanra veids, kurā autors attēlo pats sevi, jo tā var…" at bounding box center [412, 197] width 264 height 124
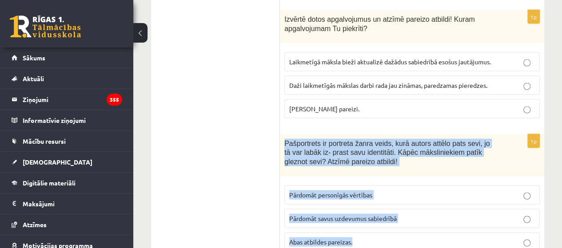
drag, startPoint x: 281, startPoint y: 67, endPoint x: 358, endPoint y: 173, distance: 130.6
click at [358, 173] on div "1p Pašportrets ir portreta žanra veids, kurā autors attēlo pats sevi, jo tā var…" at bounding box center [412, 197] width 264 height 124
click at [380, 135] on div "Pašportrets ir portreta žanra veids, kurā autors attēlo pats sevi, jo tā var la…" at bounding box center [412, 156] width 264 height 42
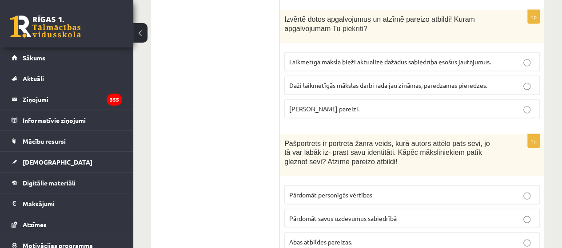
click at [358, 237] on p "Abas atbildes pareizas." at bounding box center [411, 241] width 245 height 9
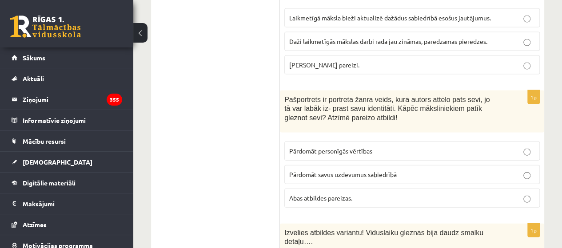
scroll to position [4301, 0]
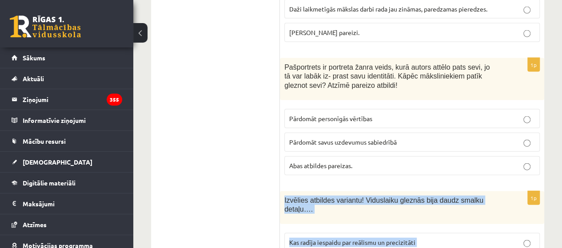
drag, startPoint x: 280, startPoint y: 123, endPoint x: 397, endPoint y: 236, distance: 162.3
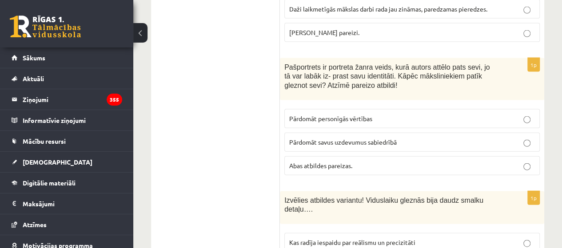
click at [404, 238] on span "Kas radīja iespaidu par reālismu un precizitāti" at bounding box center [352, 242] width 126 height 8
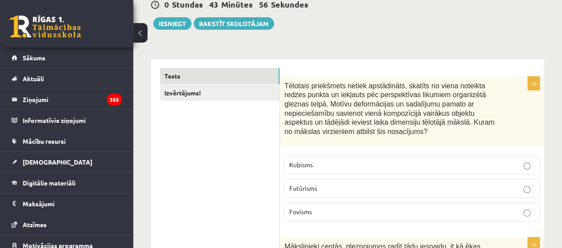
scroll to position [0, 0]
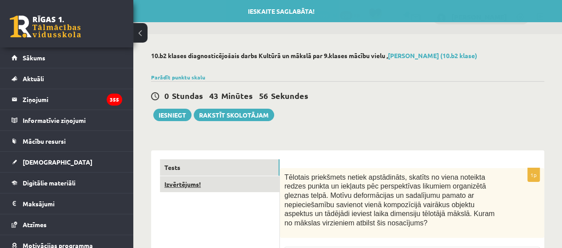
click at [237, 177] on link "Izvērtējums!" at bounding box center [219, 184] width 119 height 16
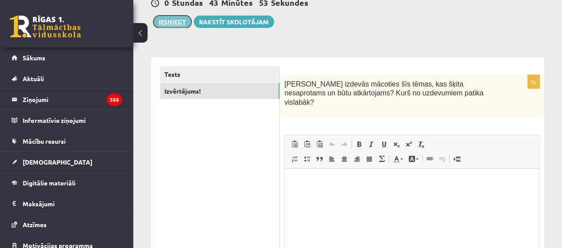
click at [171, 18] on button "Iesniegt" at bounding box center [172, 22] width 38 height 12
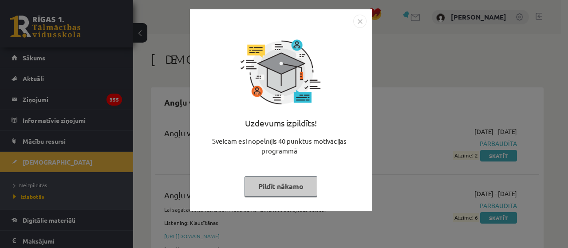
click at [301, 191] on button "Pildīt nākamo" at bounding box center [281, 186] width 73 height 20
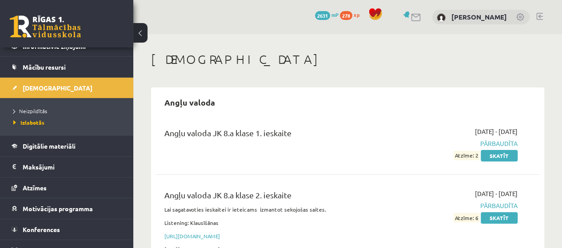
scroll to position [84, 0]
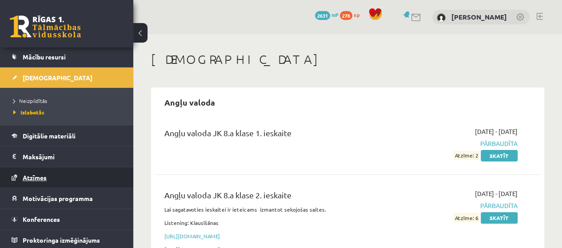
click at [76, 176] on link "Atzīmes" at bounding box center [67, 177] width 111 height 20
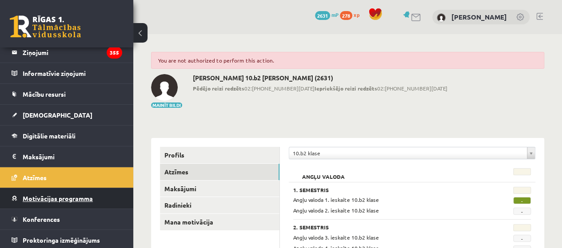
click at [79, 202] on link "Motivācijas programma" at bounding box center [67, 198] width 111 height 20
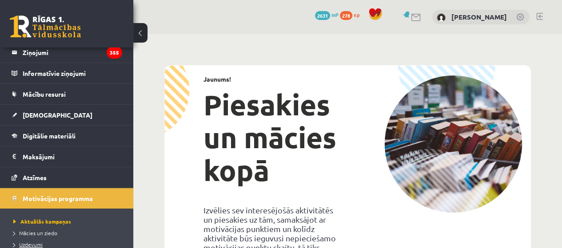
click at [35, 241] on span "Uzdevumi" at bounding box center [27, 244] width 29 height 7
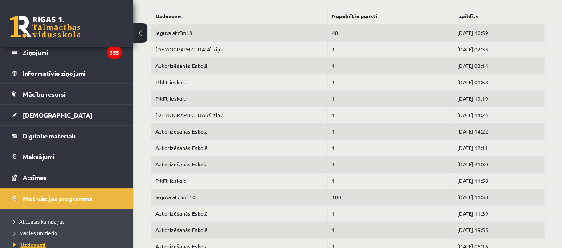
scroll to position [467, 0]
